Goal: Task Accomplishment & Management: Manage account settings

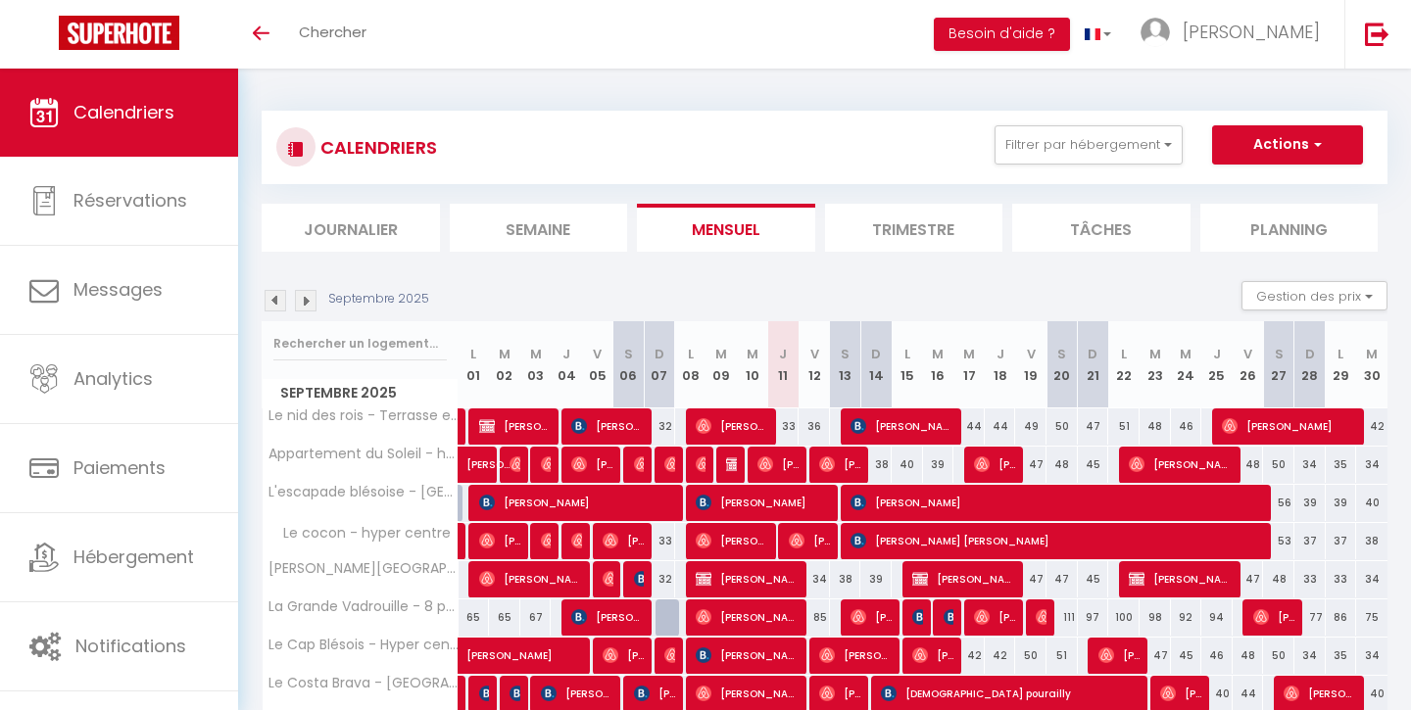
scroll to position [84, 0]
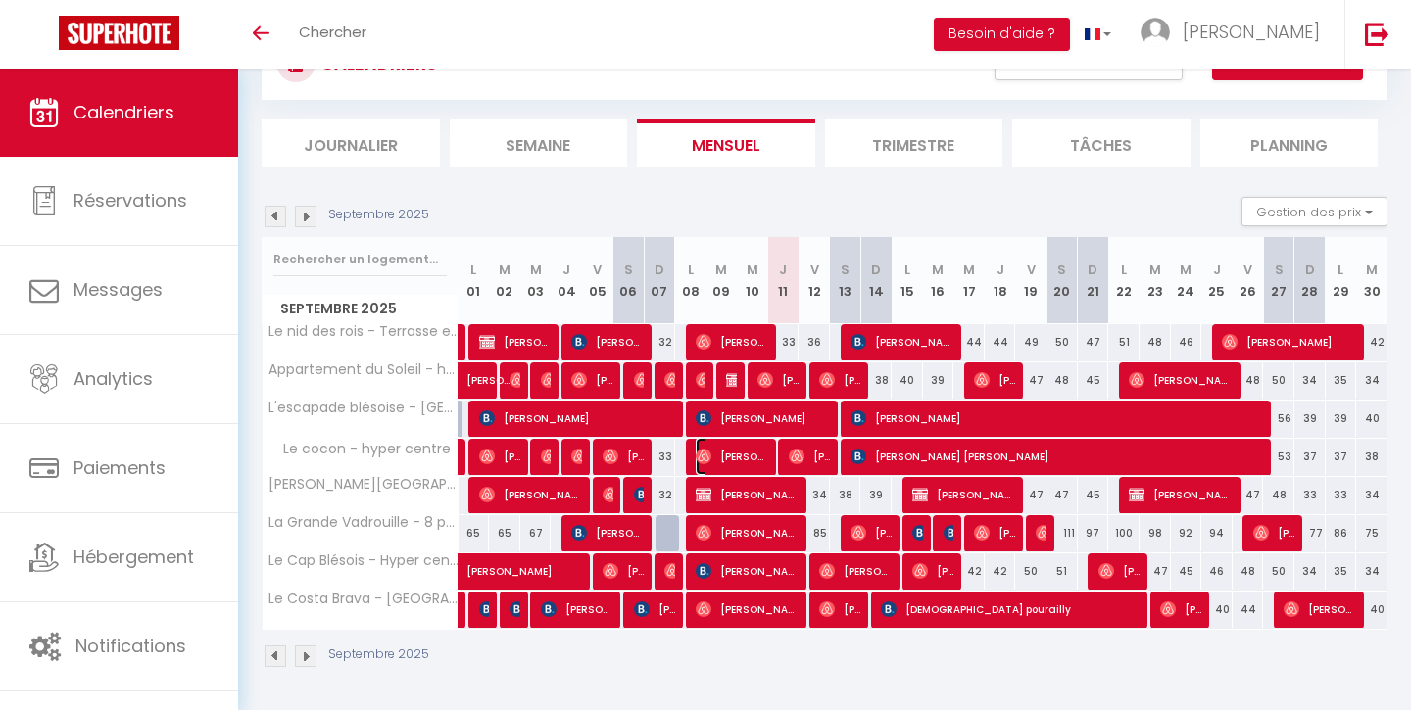
click at [756, 459] on span "[PERSON_NAME]" at bounding box center [732, 456] width 73 height 37
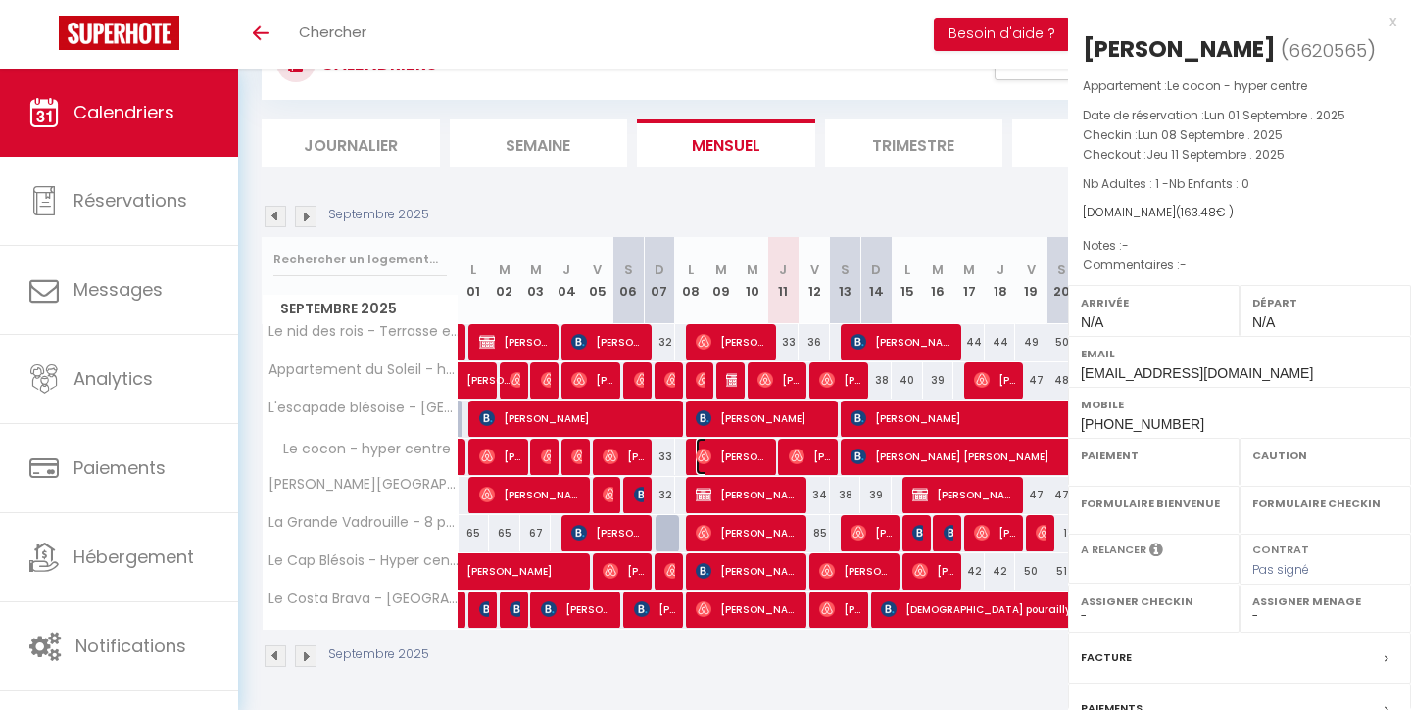
select select "OK"
select select "0"
select select "1"
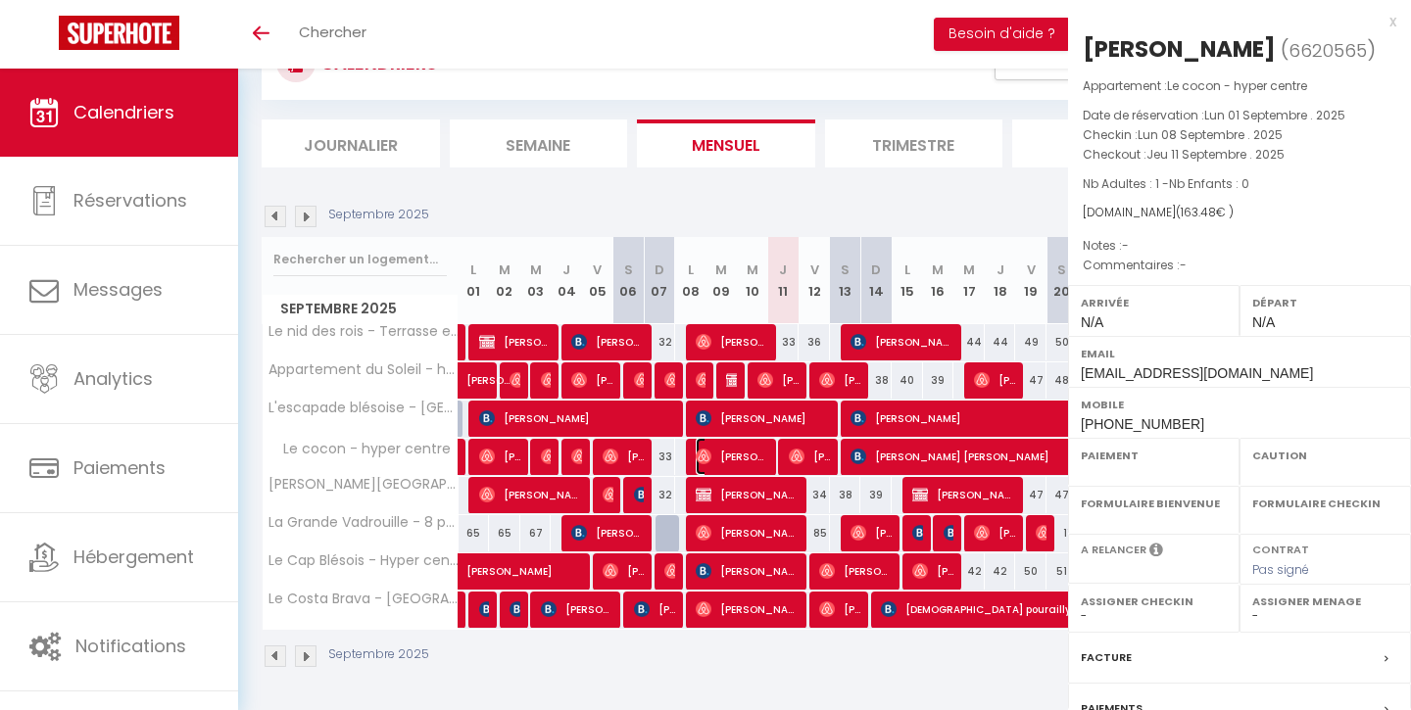
select select
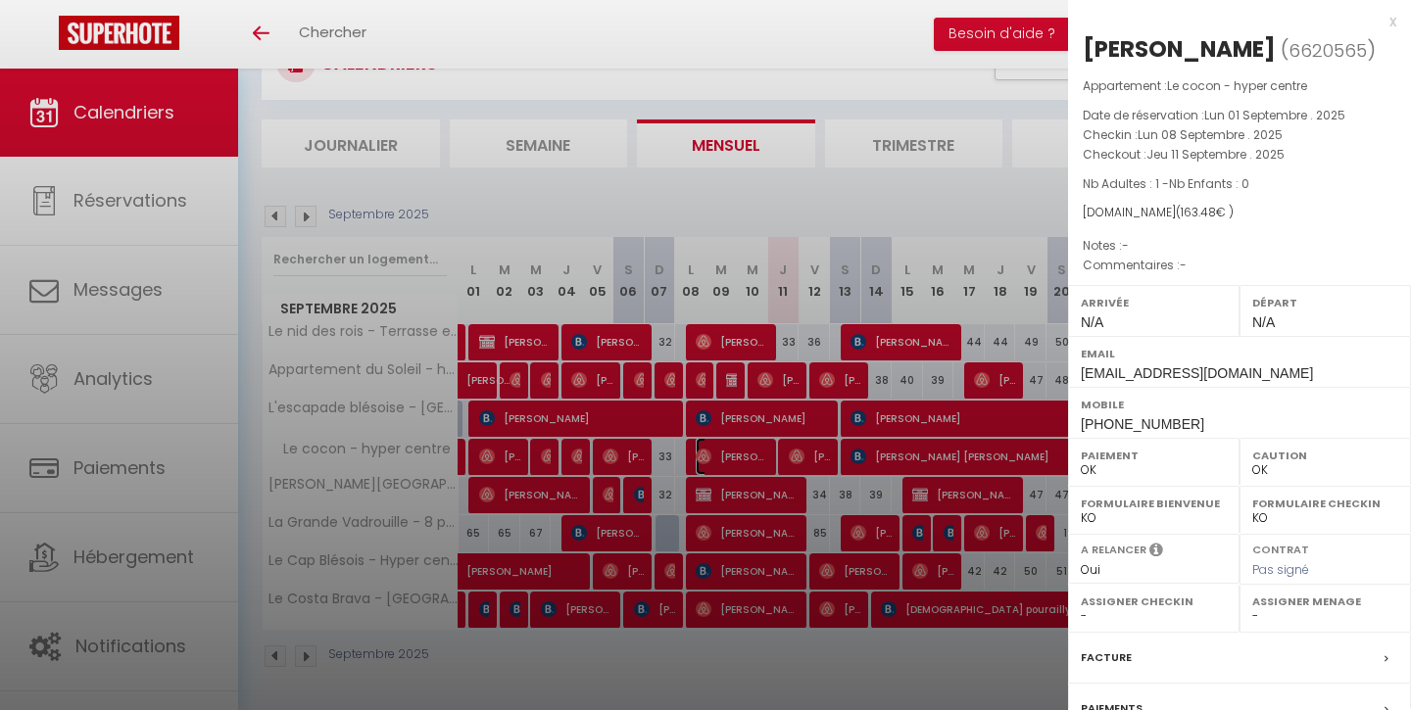
select select "33597"
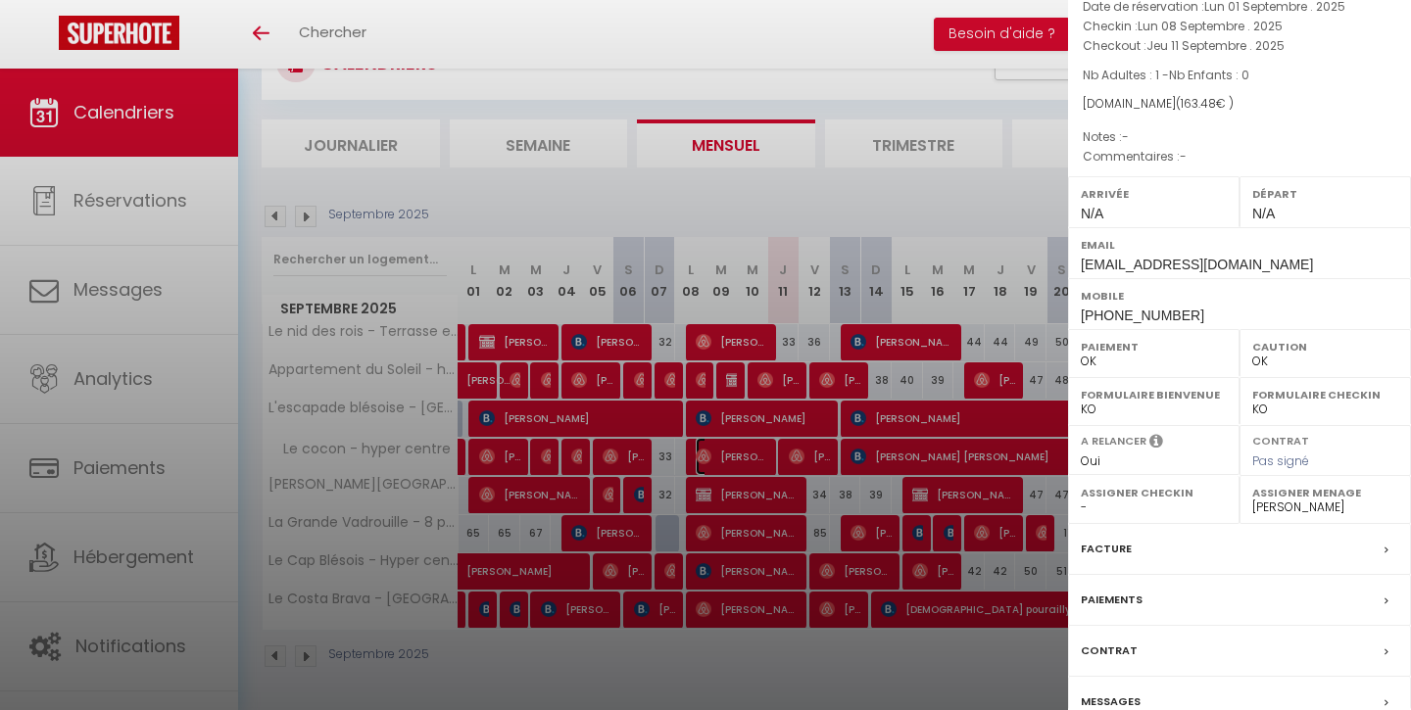
scroll to position [203, 0]
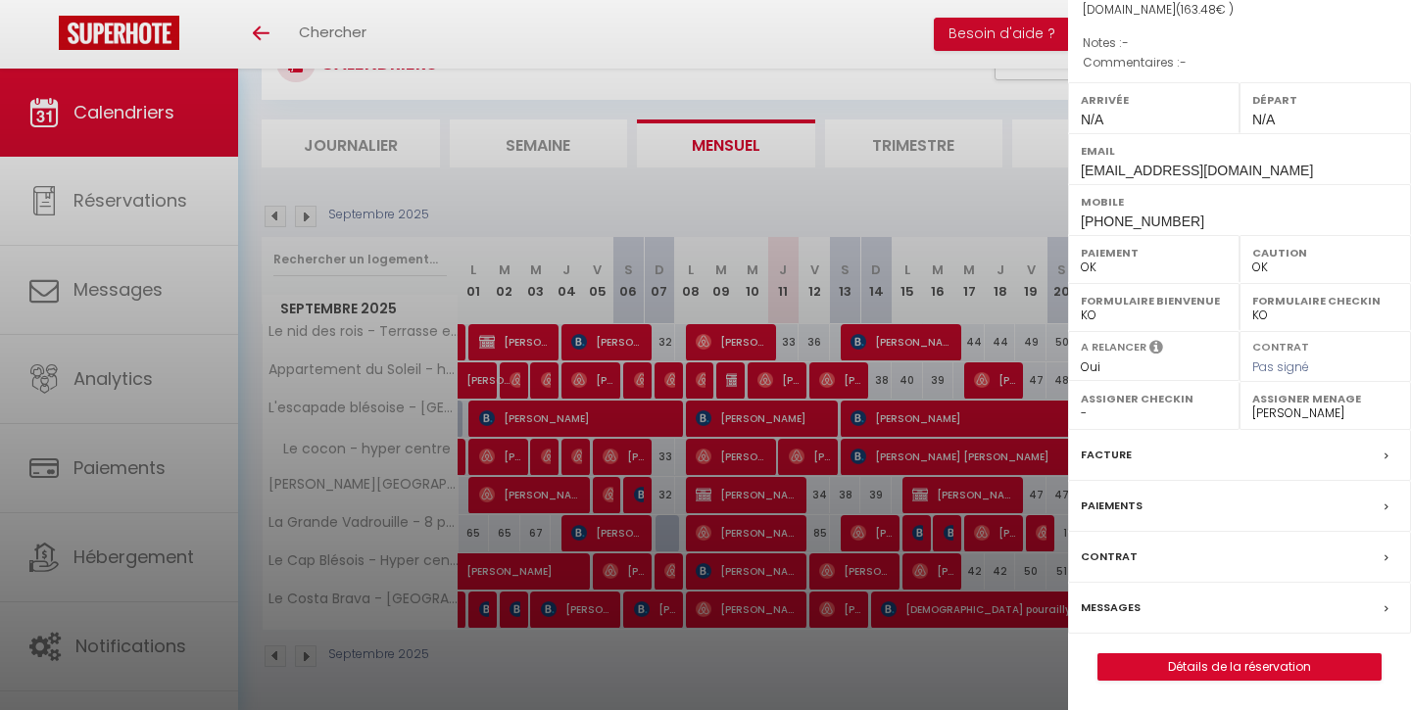
click at [1135, 601] on label "Messages" at bounding box center [1111, 608] width 60 height 21
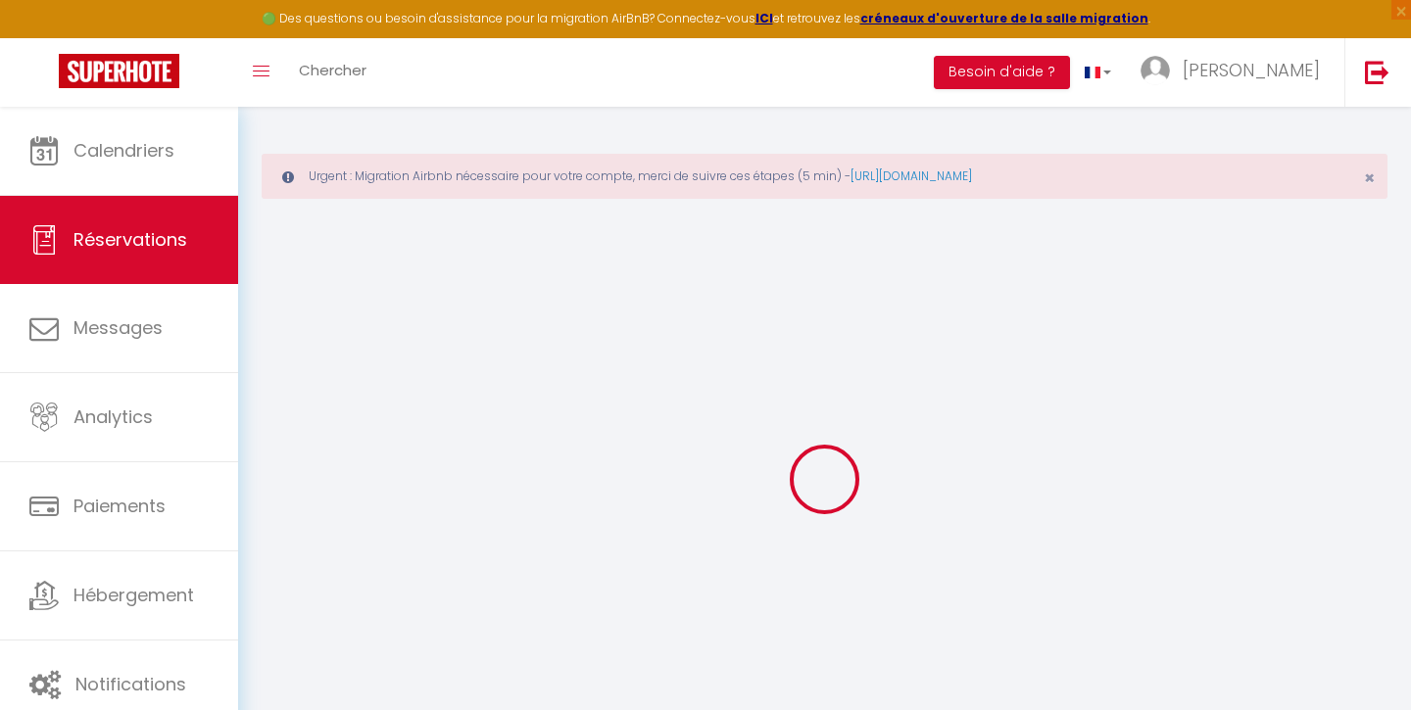
scroll to position [107, 0]
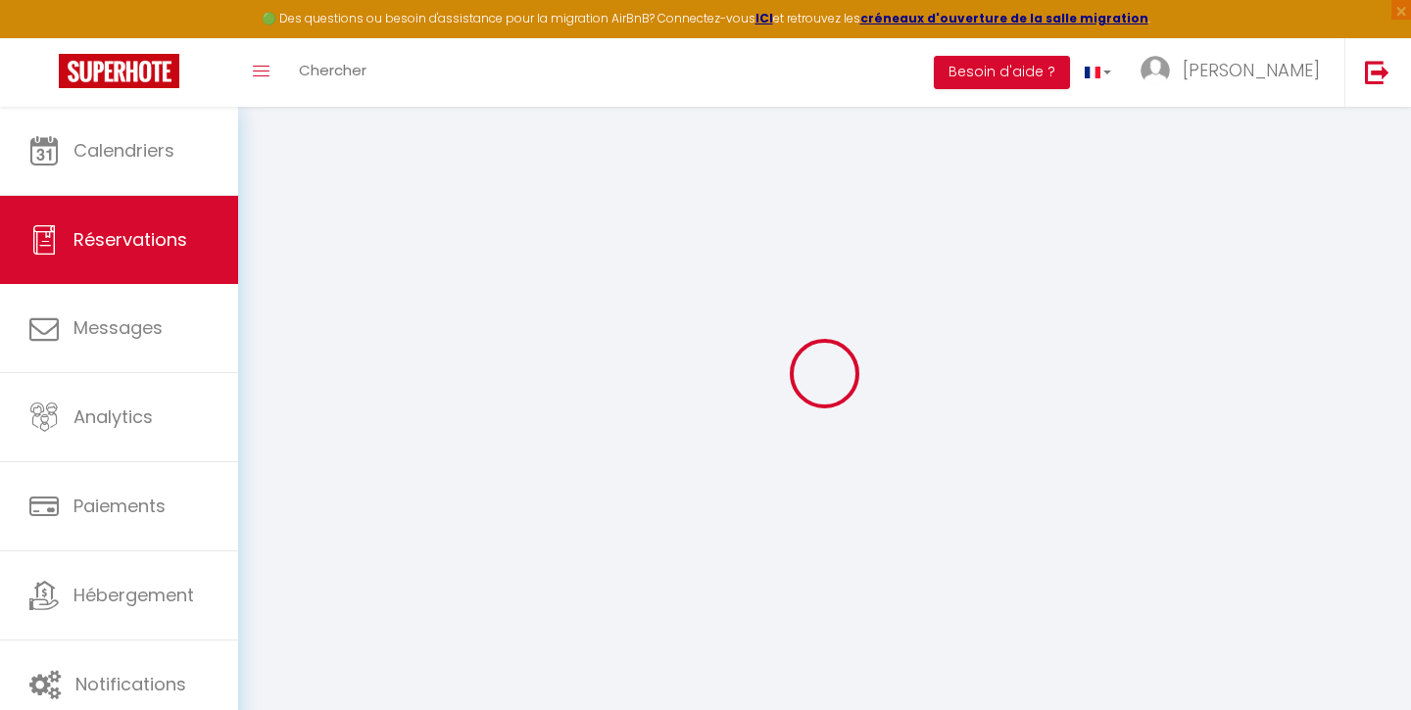
select select
checkbox input "false"
select select
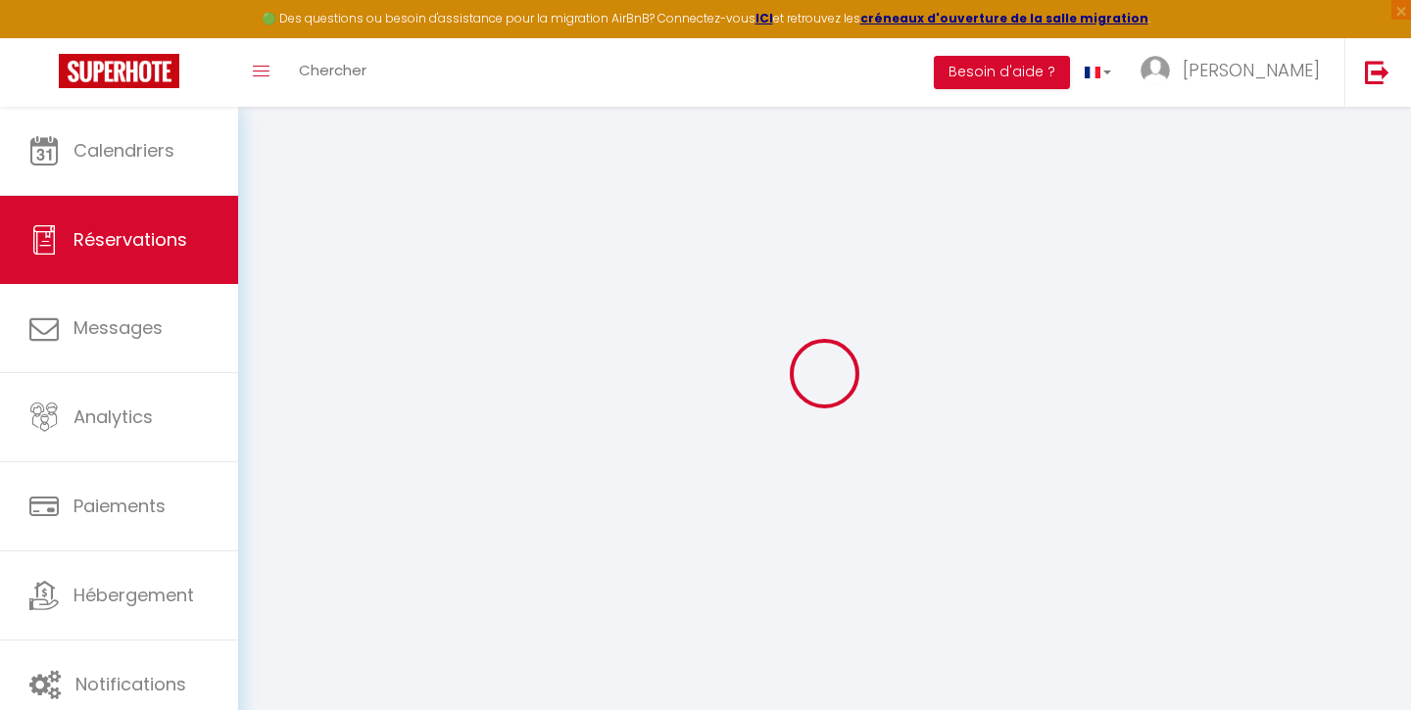
select select
checkbox input "false"
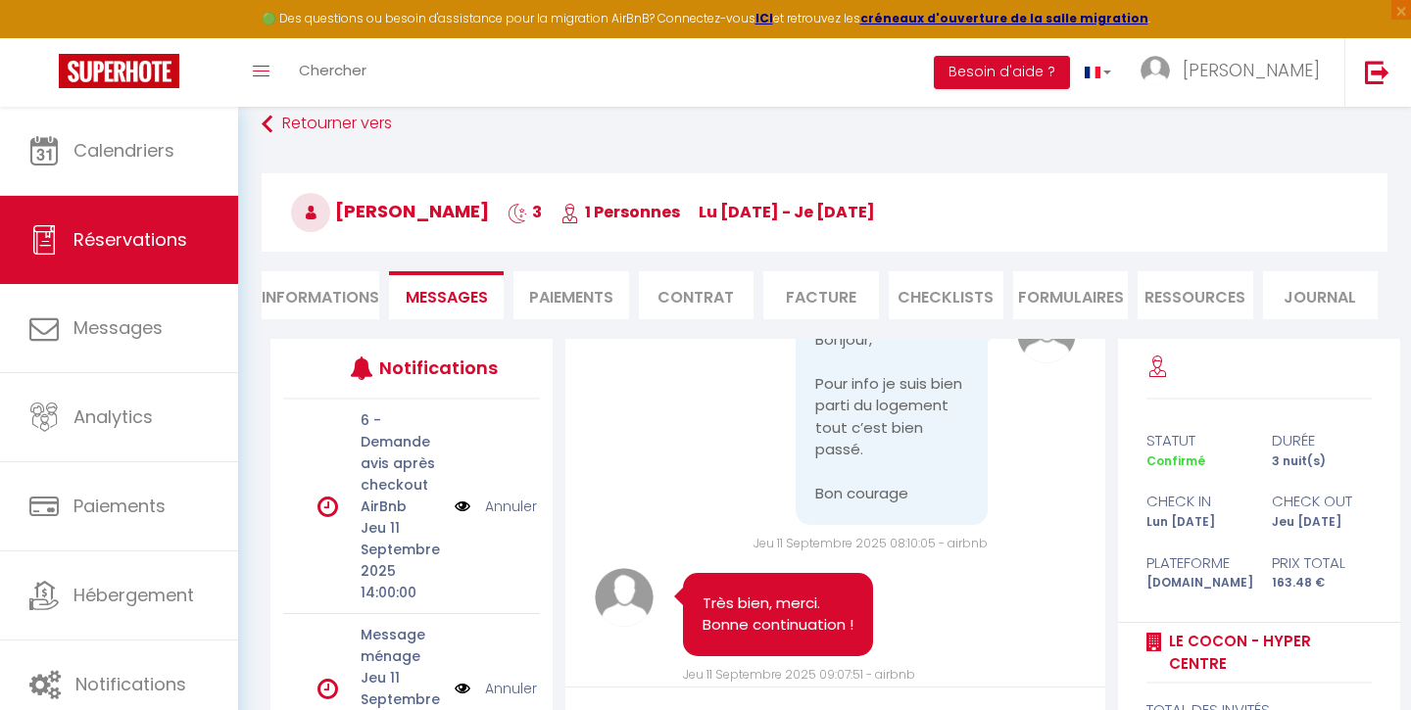
scroll to position [7274, 0]
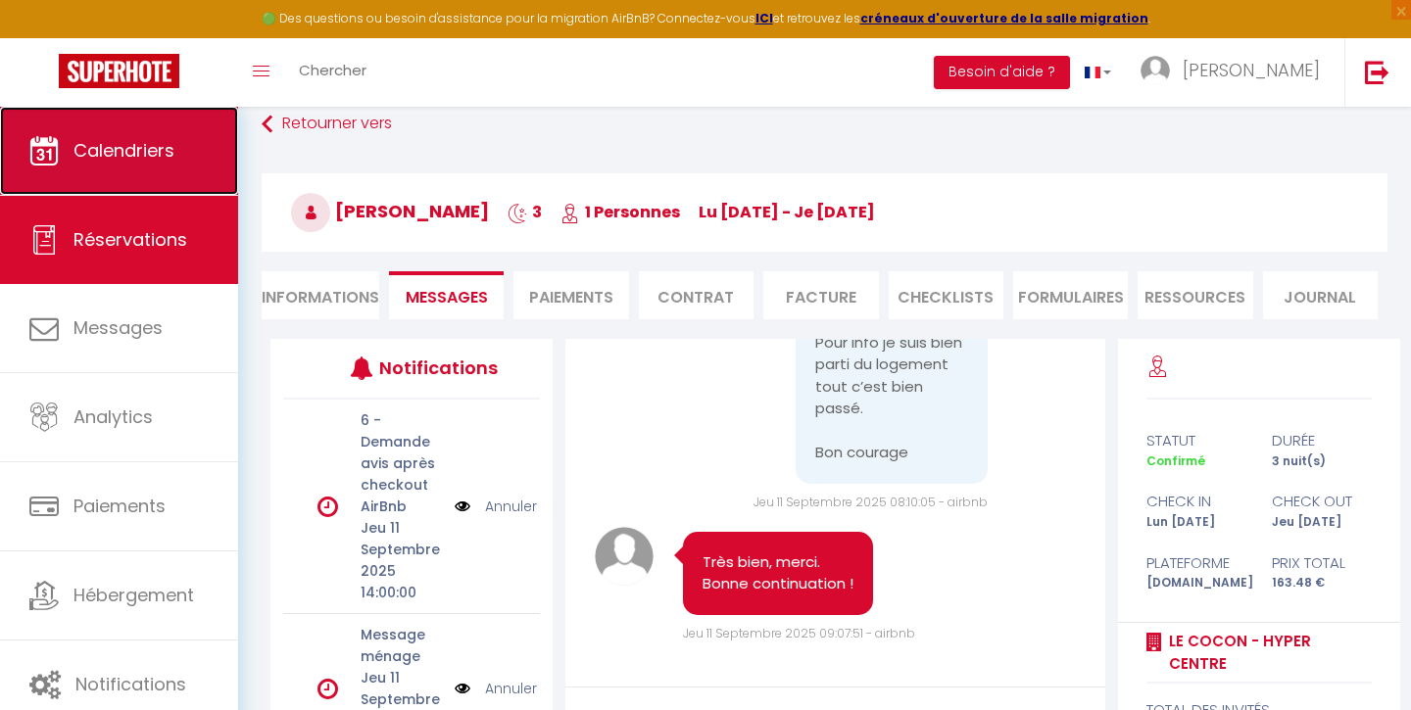
click at [149, 165] on link "Calendriers" at bounding box center [119, 151] width 238 height 88
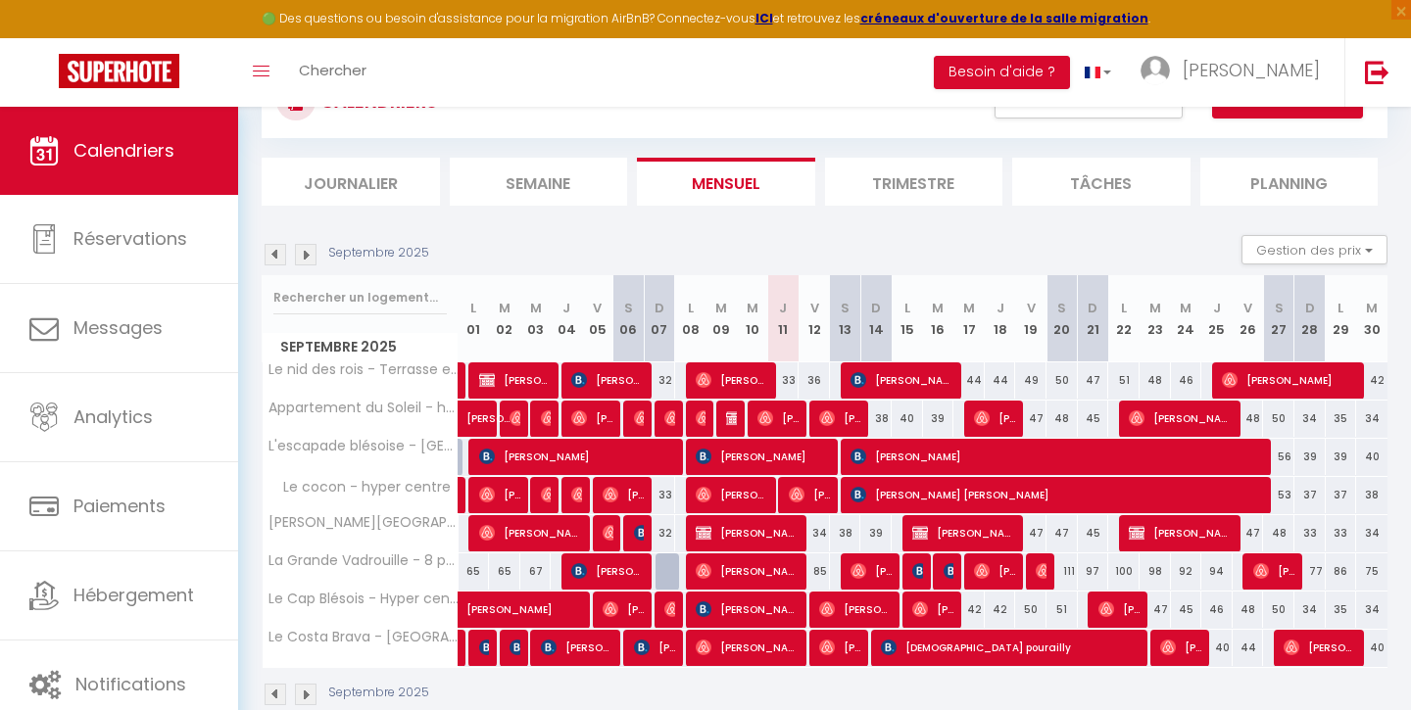
scroll to position [206, 0]
